Goal: Information Seeking & Learning: Learn about a topic

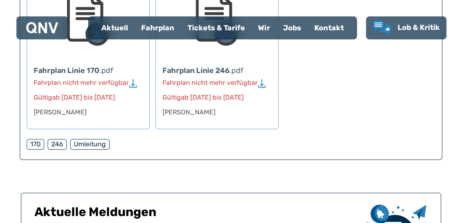
scroll to position [515, 0]
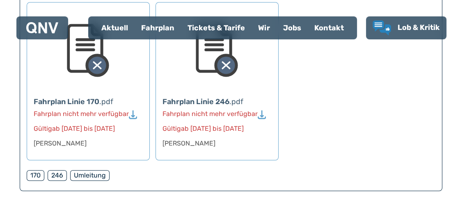
click at [59, 103] on div "Fahrplan Linie 170" at bounding box center [67, 101] width 66 height 11
click at [79, 51] on img at bounding box center [88, 50] width 43 height 54
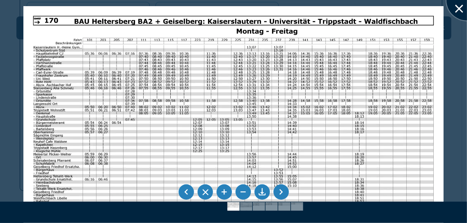
click at [460, 10] on div at bounding box center [467, -1] width 41 height 41
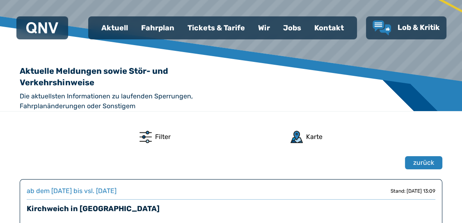
scroll to position [70, 0]
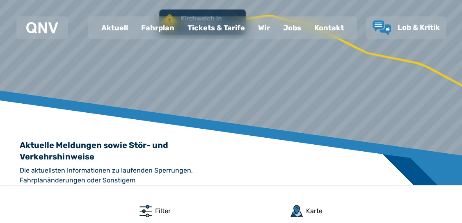
click at [160, 30] on div "Fahrplan" at bounding box center [158, 27] width 46 height 21
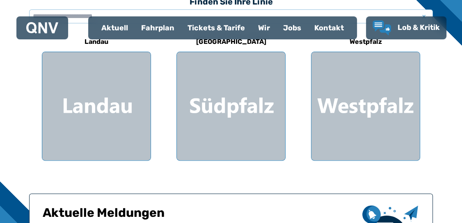
scroll to position [205, 0]
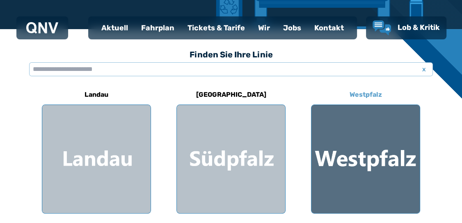
click at [374, 144] on div at bounding box center [366, 159] width 108 height 108
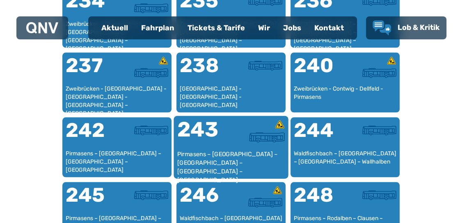
scroll to position [869, 0]
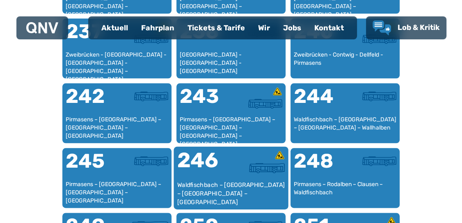
click at [227, 174] on div "246" at bounding box center [204, 165] width 54 height 31
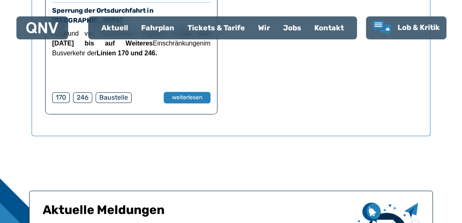
scroll to position [678, 0]
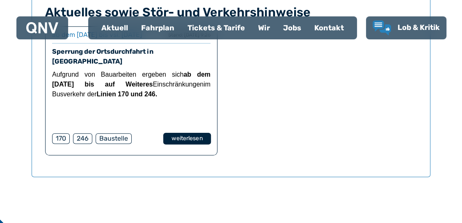
click at [170, 139] on button "weiterlesen" at bounding box center [187, 139] width 48 height 12
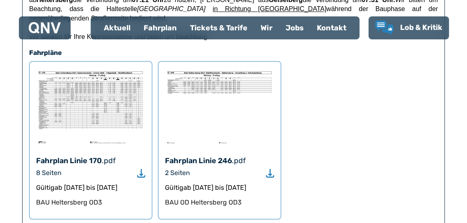
scroll to position [481, 0]
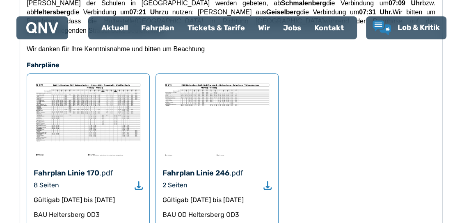
click at [207, 82] on img at bounding box center [217, 119] width 109 height 78
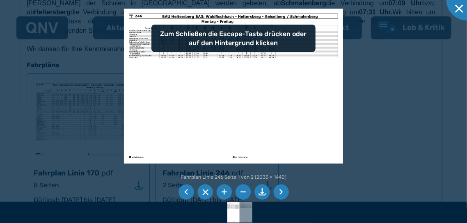
click at [226, 193] on li at bounding box center [224, 193] width 16 height 16
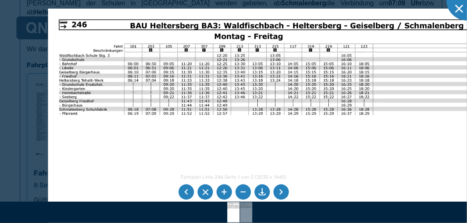
click at [263, 144] on img at bounding box center [283, 175] width 470 height 333
click at [460, 11] on div at bounding box center [467, -1] width 41 height 41
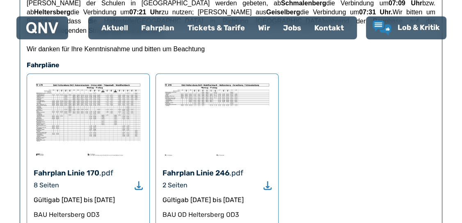
click at [84, 92] on img at bounding box center [88, 119] width 109 height 78
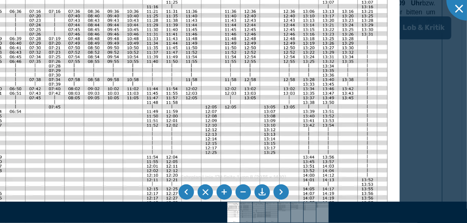
click at [241, 46] on img at bounding box center [141, 130] width 517 height 366
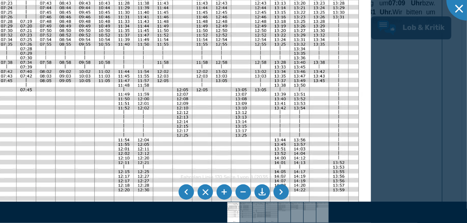
click at [359, 16] on img at bounding box center [112, 112] width 517 height 366
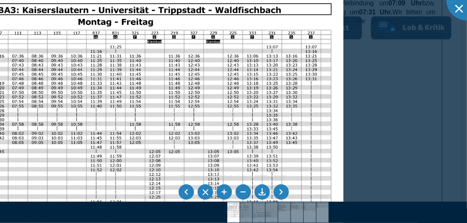
click at [344, 28] on img at bounding box center [84, 174] width 517 height 366
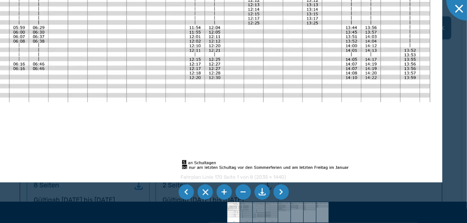
click at [325, 17] on img at bounding box center [183, 0] width 517 height 366
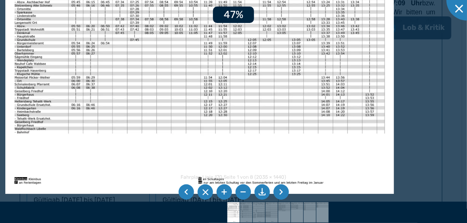
click at [184, 154] on img at bounding box center [199, 56] width 389 height 275
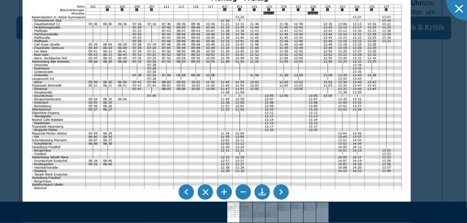
click at [388, 124] on img at bounding box center [217, 112] width 389 height 275
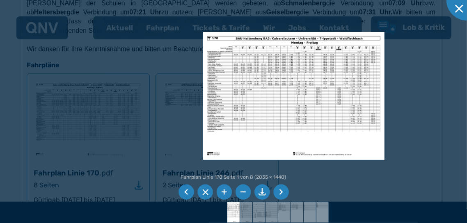
click at [283, 193] on li at bounding box center [282, 193] width 16 height 16
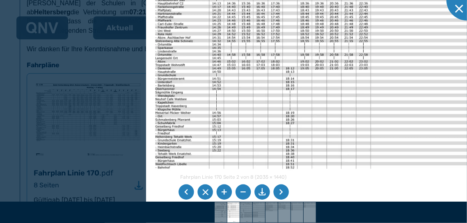
click at [230, 71] on img at bounding box center [340, 95] width 389 height 275
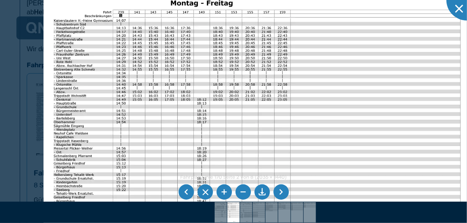
click at [290, 133] on img at bounding box center [258, 129] width 428 height 303
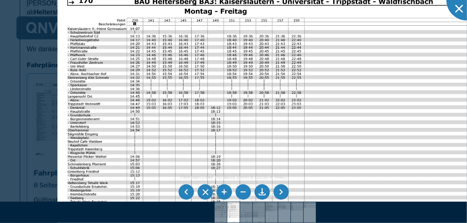
click at [283, 194] on li at bounding box center [282, 193] width 16 height 16
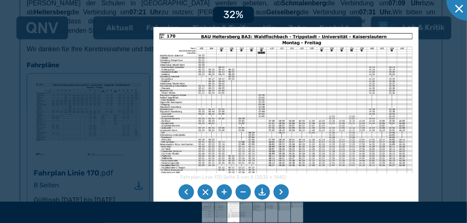
click at [185, 191] on li at bounding box center [187, 193] width 16 height 16
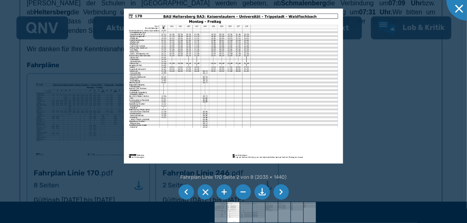
click at [186, 191] on li at bounding box center [187, 193] width 16 height 16
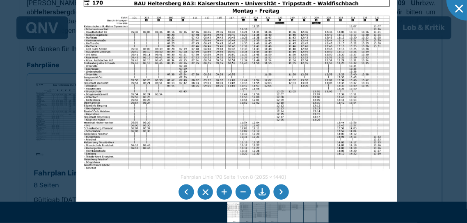
click at [185, 86] on img at bounding box center [236, 105] width 321 height 227
click at [282, 193] on li at bounding box center [282, 193] width 16 height 16
